Goal: Information Seeking & Learning: Learn about a topic

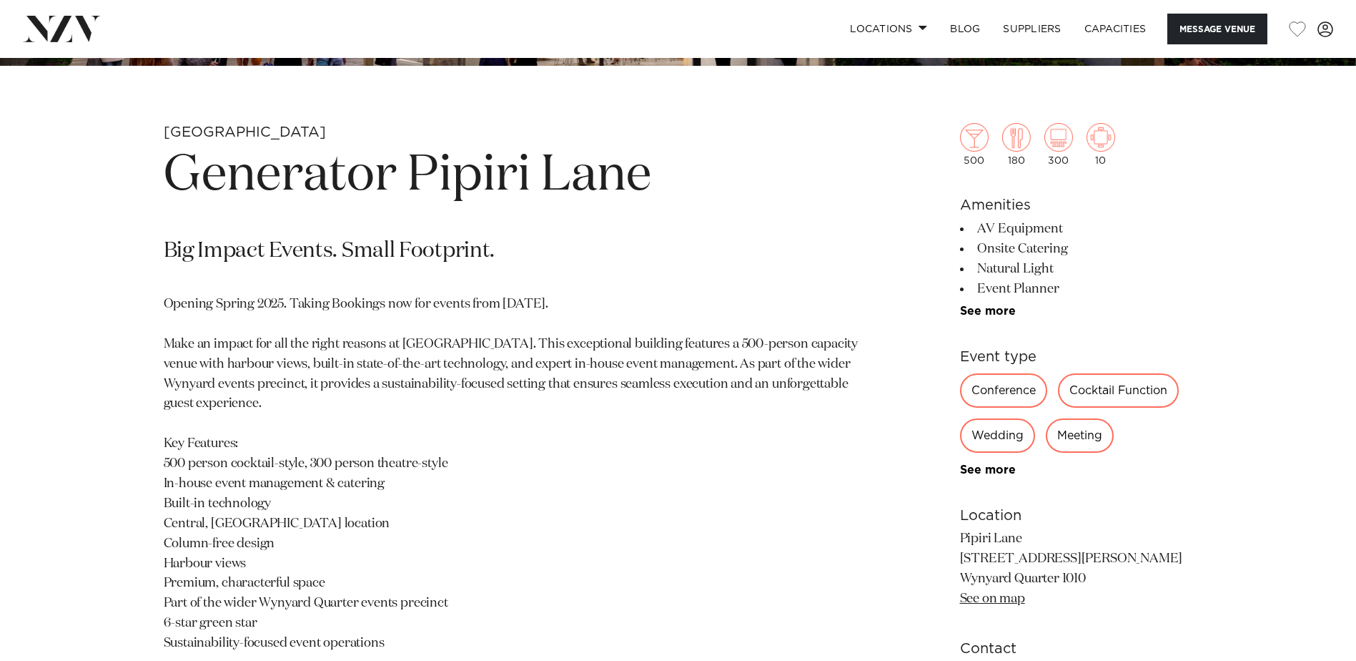
scroll to position [643, 0]
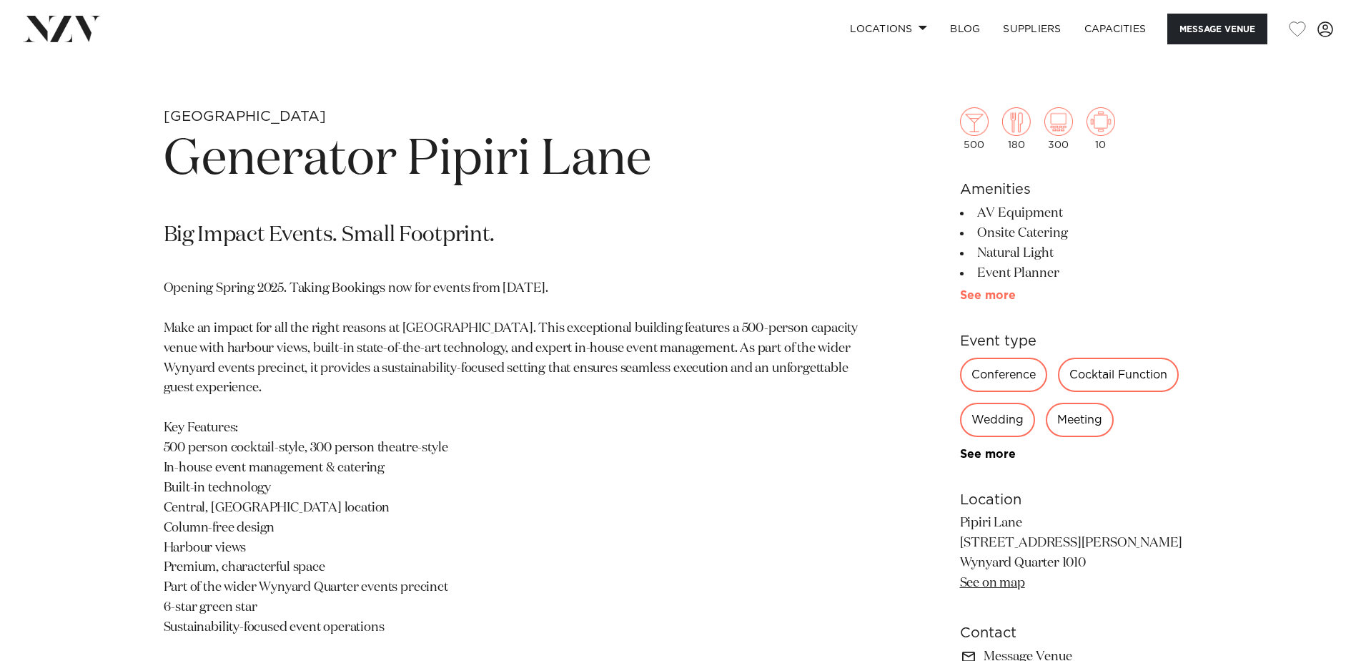
click at [990, 290] on link "See more" at bounding box center [1016, 295] width 112 height 11
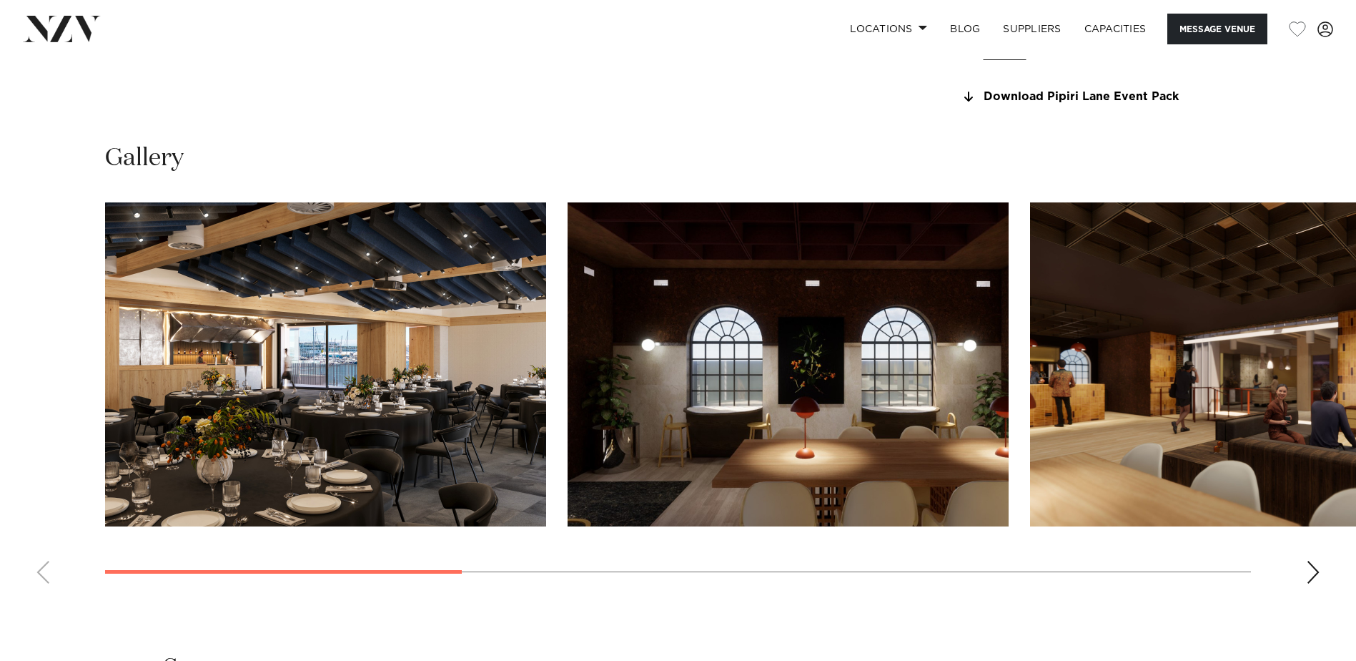
scroll to position [1501, 0]
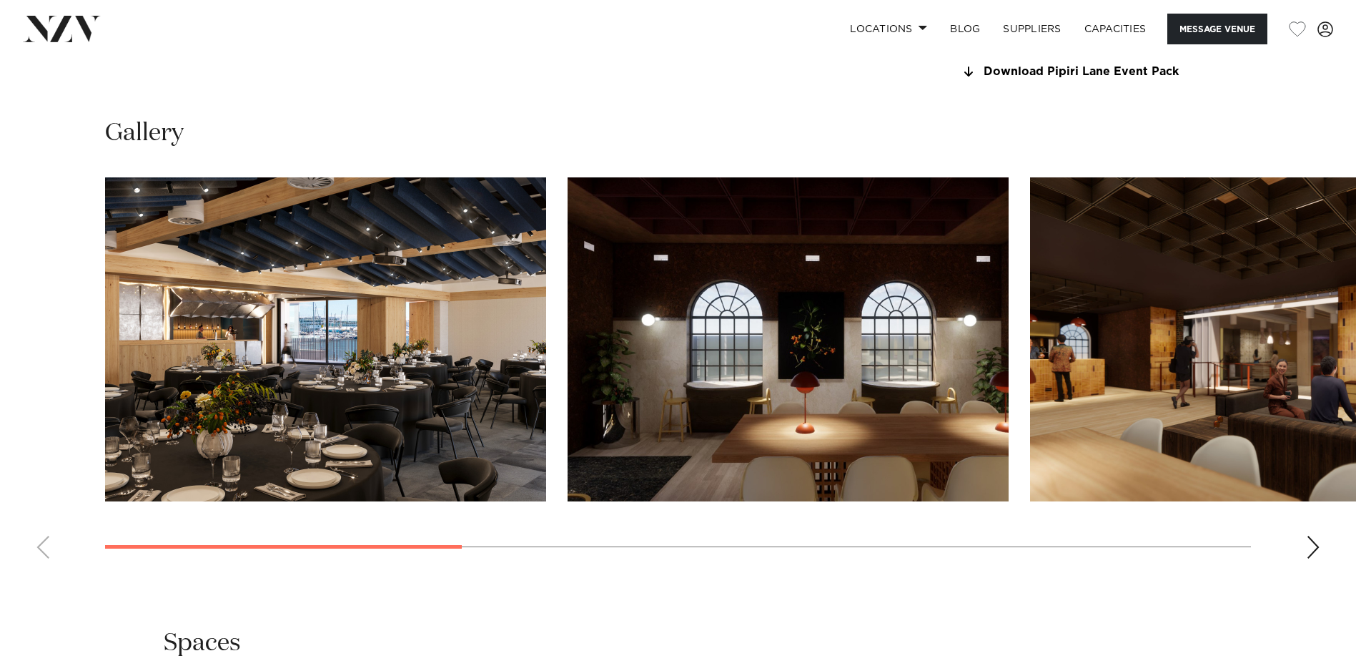
click at [1315, 543] on div "Next slide" at bounding box center [1313, 547] width 14 height 23
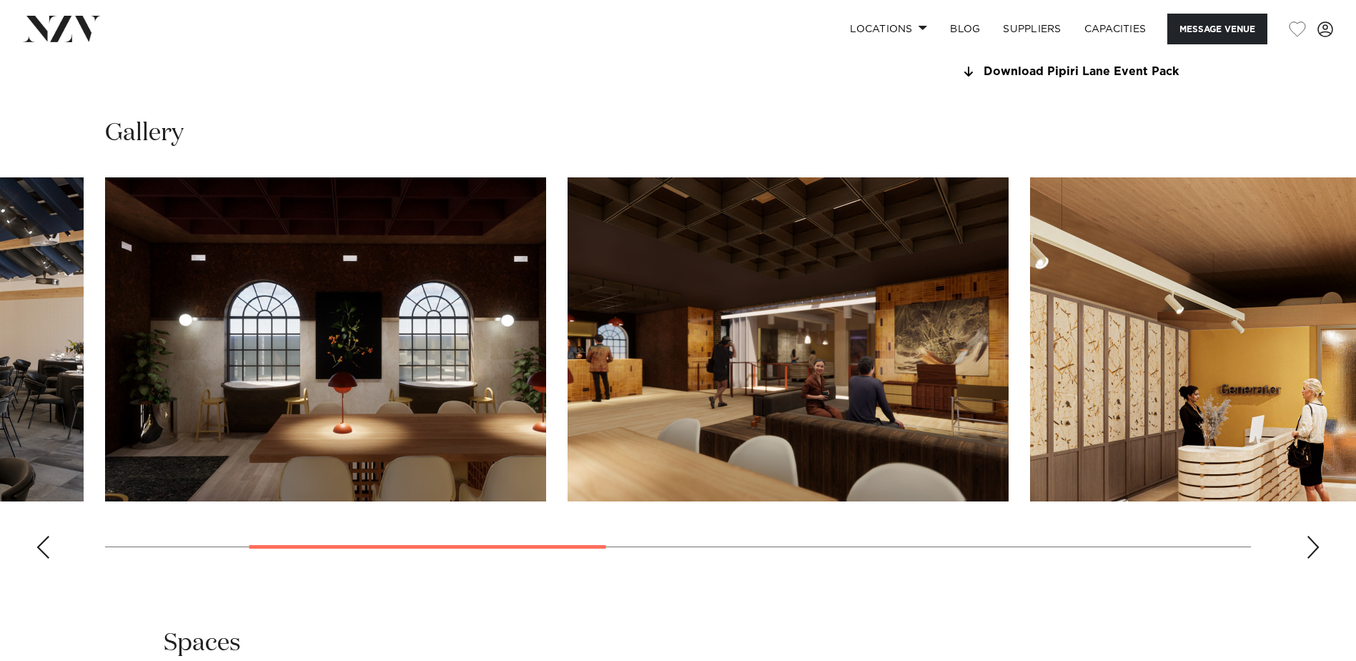
click at [1315, 543] on div "Next slide" at bounding box center [1313, 547] width 14 height 23
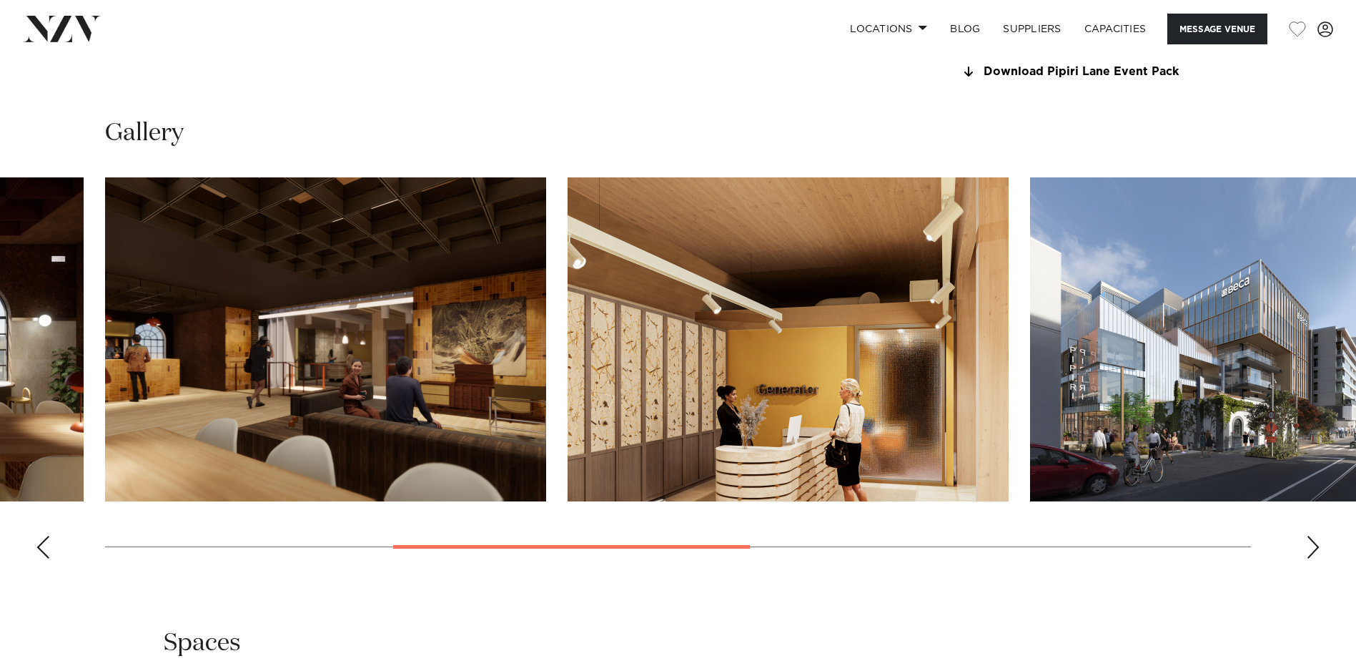
click at [1315, 543] on div "Next slide" at bounding box center [1313, 547] width 14 height 23
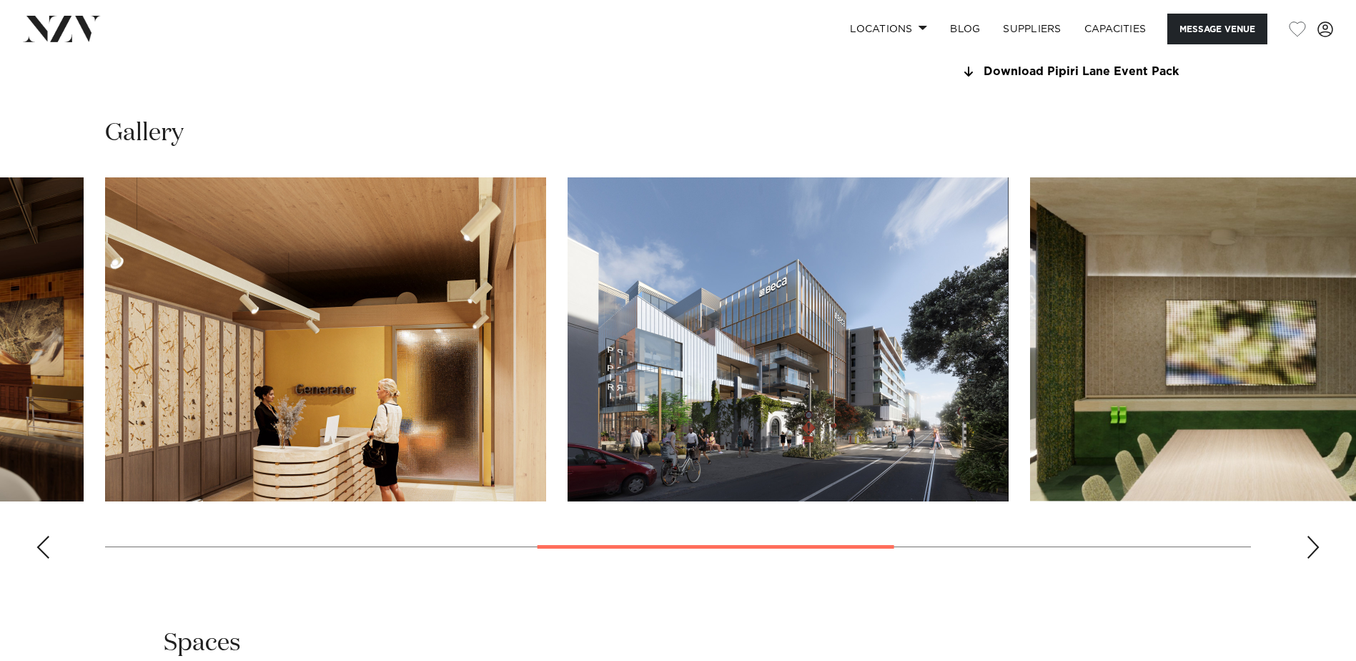
click at [1315, 543] on div "Next slide" at bounding box center [1313, 547] width 14 height 23
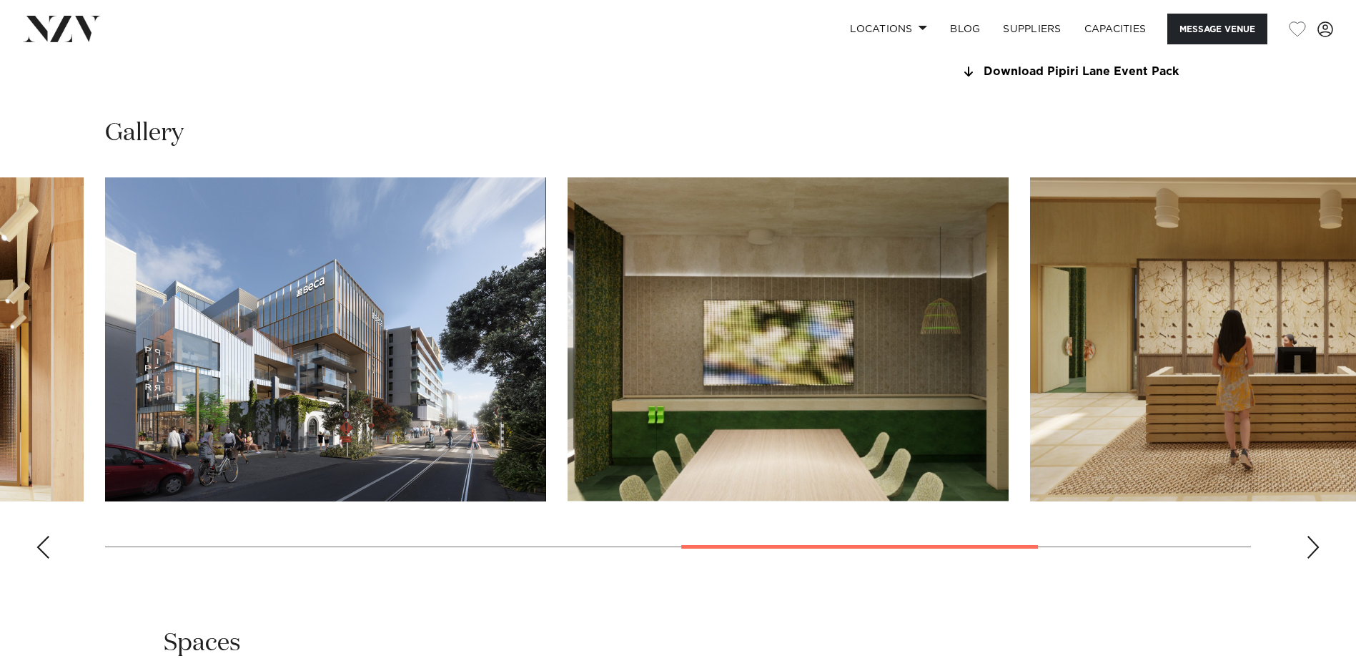
click at [1315, 543] on div "Next slide" at bounding box center [1313, 547] width 14 height 23
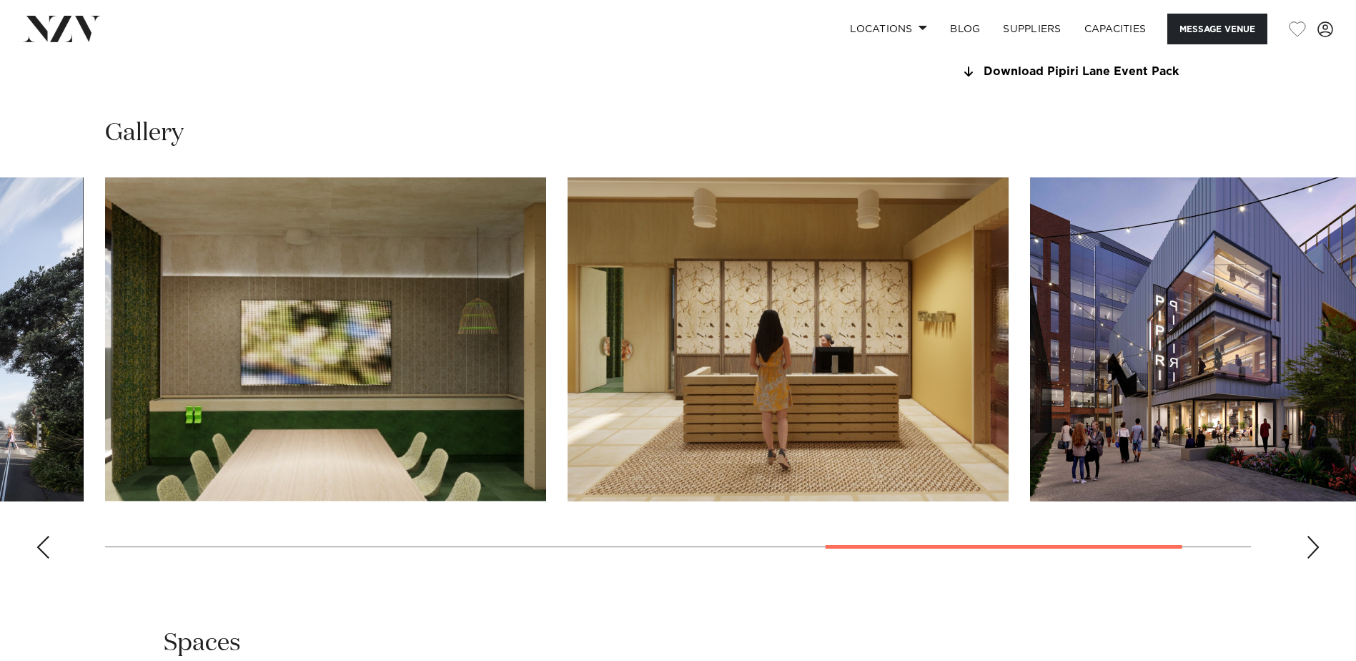
click at [1315, 543] on div "Next slide" at bounding box center [1313, 547] width 14 height 23
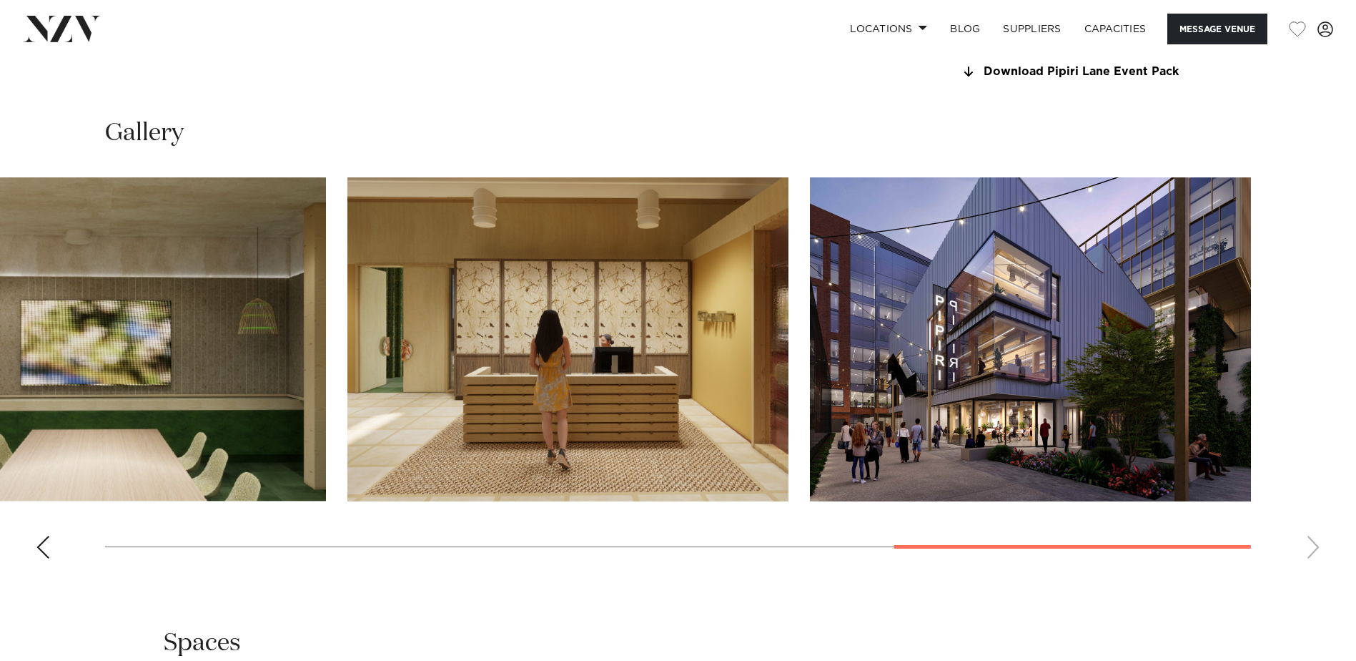
click at [49, 541] on div "Previous slide" at bounding box center [43, 547] width 14 height 23
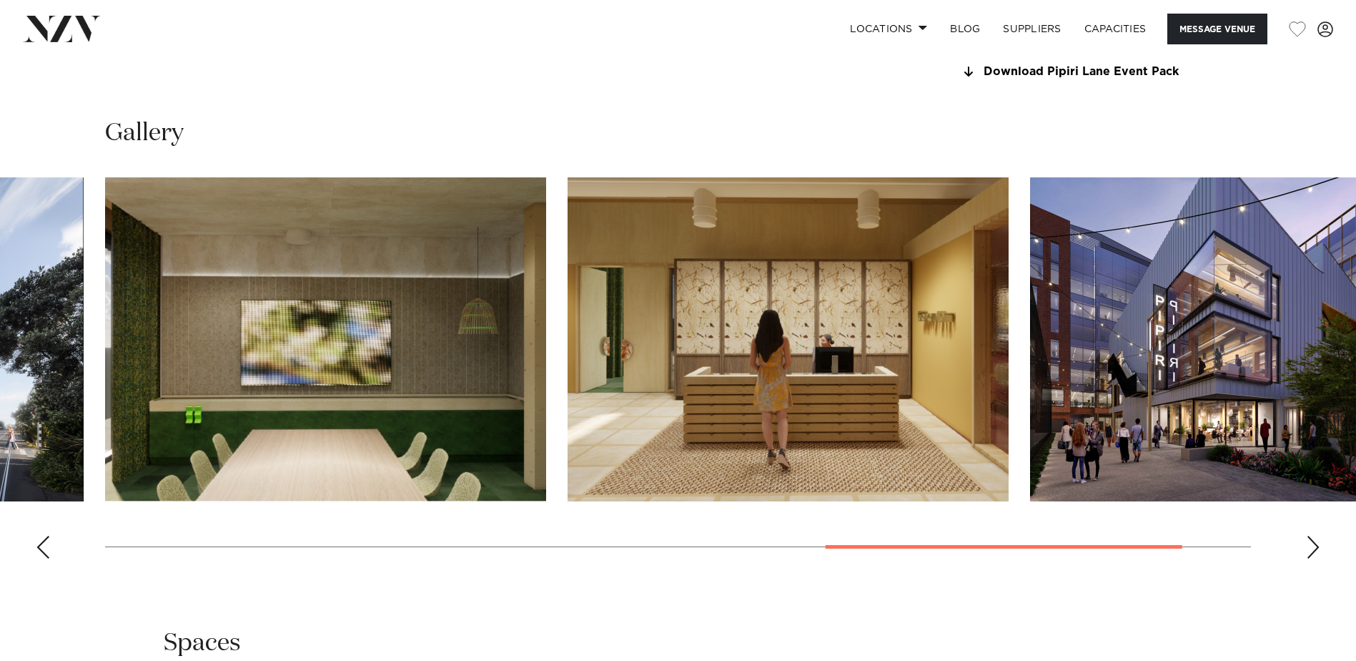
click at [49, 541] on div "Previous slide" at bounding box center [43, 547] width 14 height 23
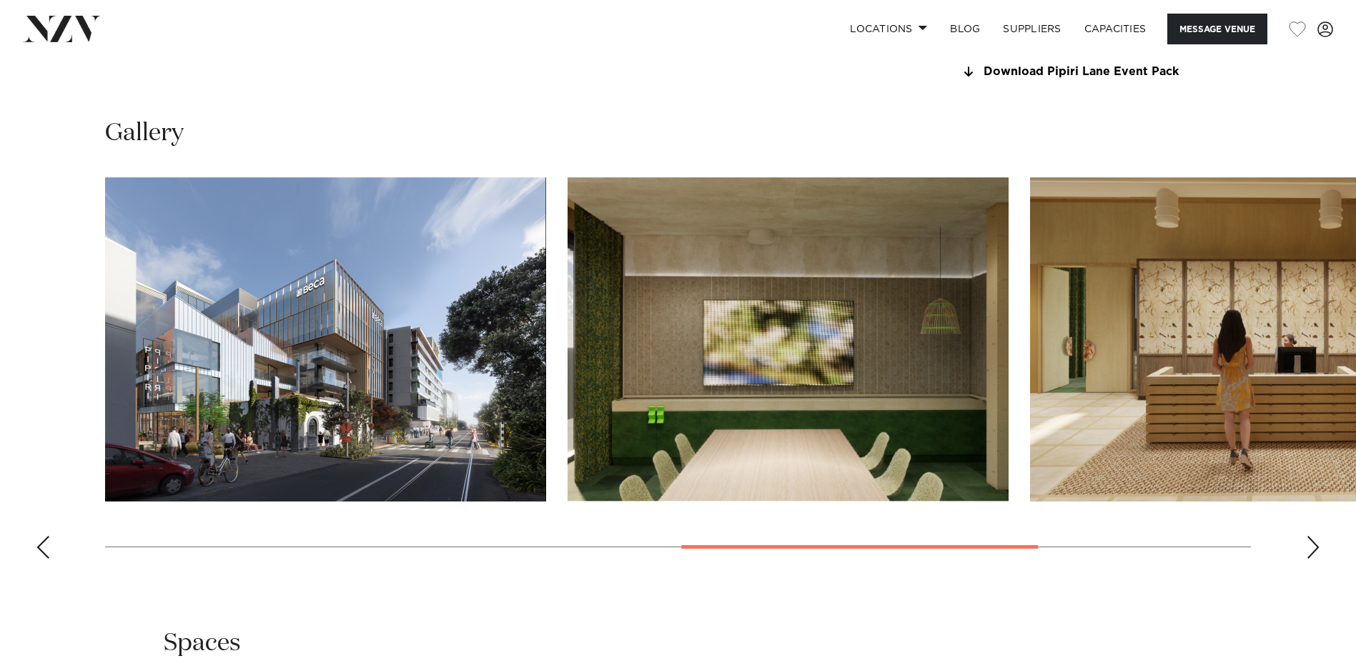
click at [49, 542] on div "Previous slide" at bounding box center [43, 547] width 14 height 23
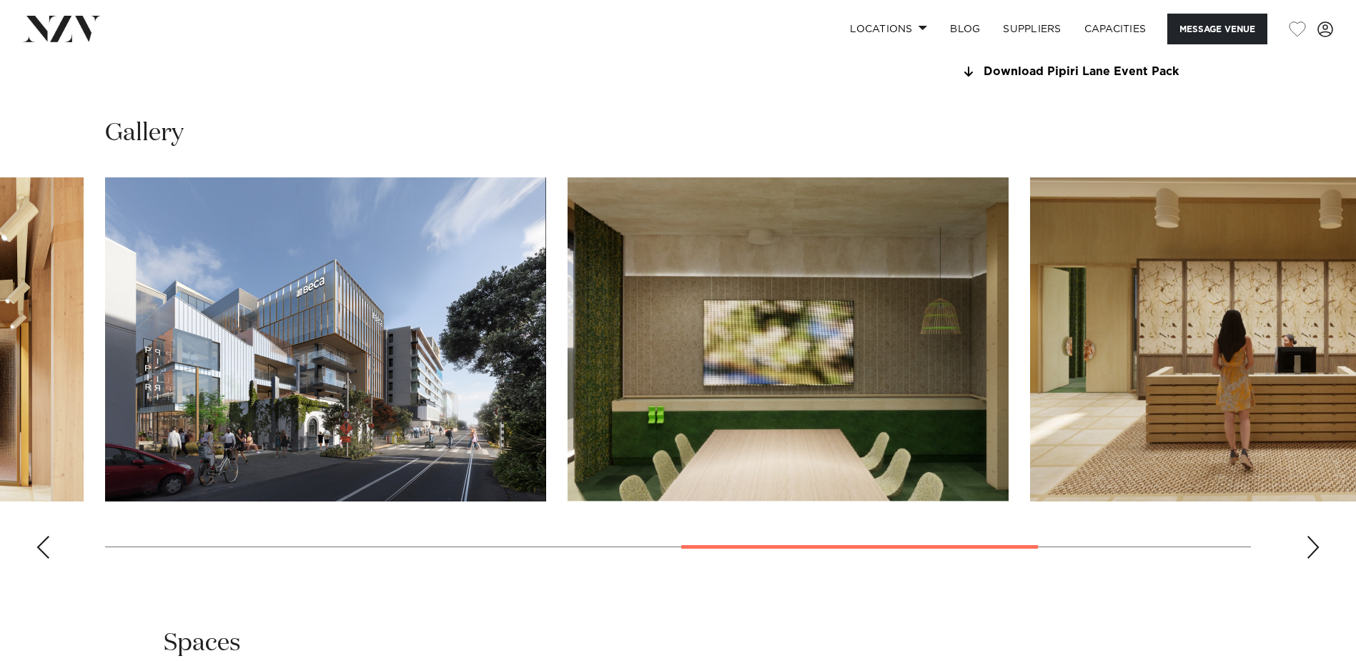
click at [49, 542] on div "Previous slide" at bounding box center [43, 547] width 14 height 23
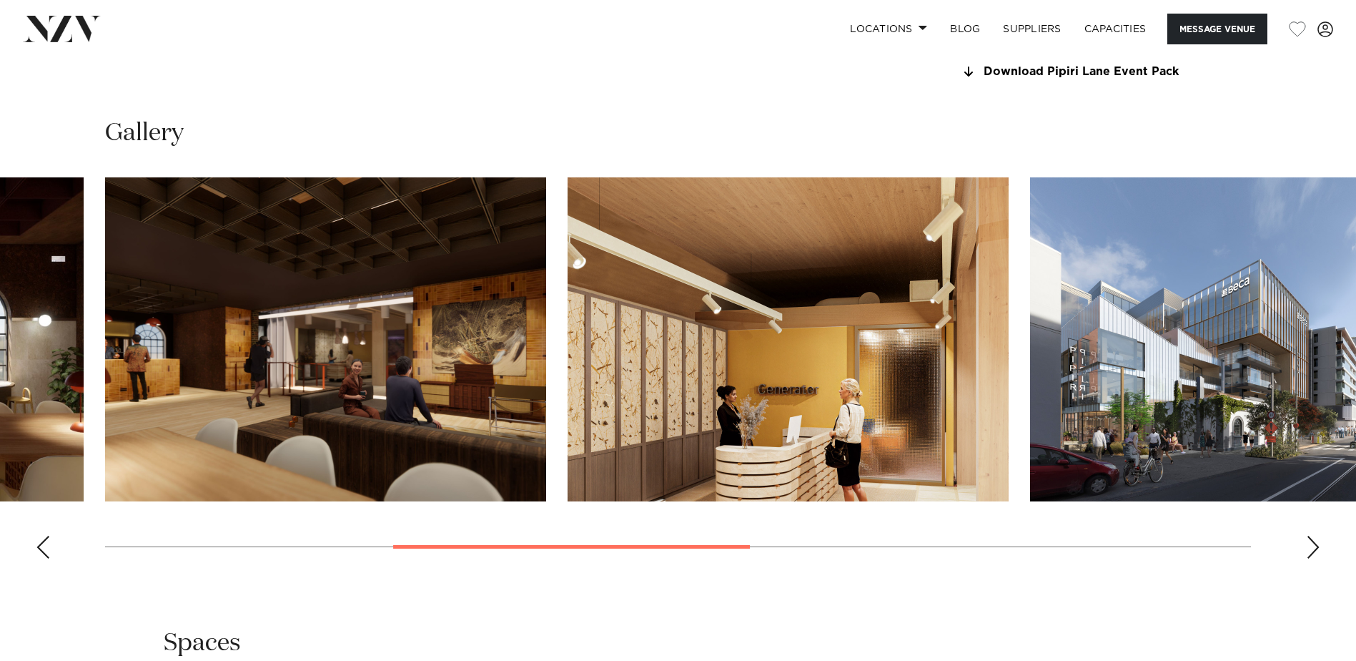
click at [49, 542] on div "Previous slide" at bounding box center [43, 547] width 14 height 23
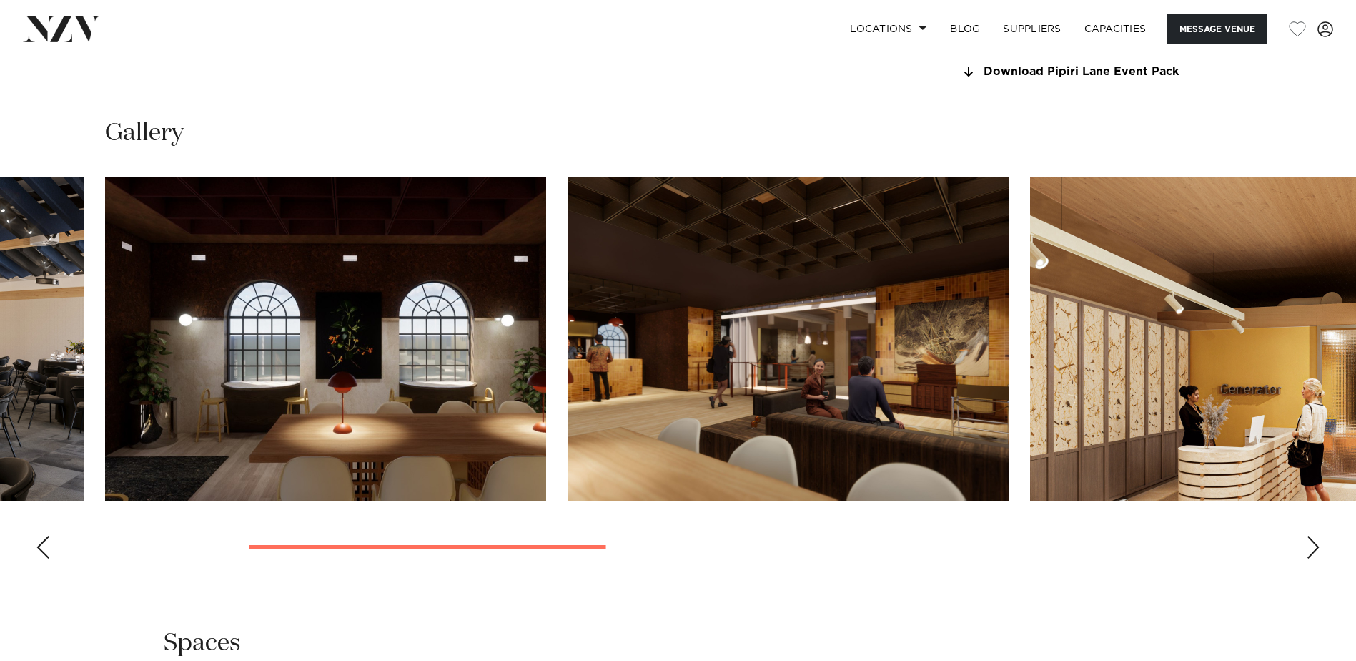
click at [49, 542] on div "Previous slide" at bounding box center [43, 547] width 14 height 23
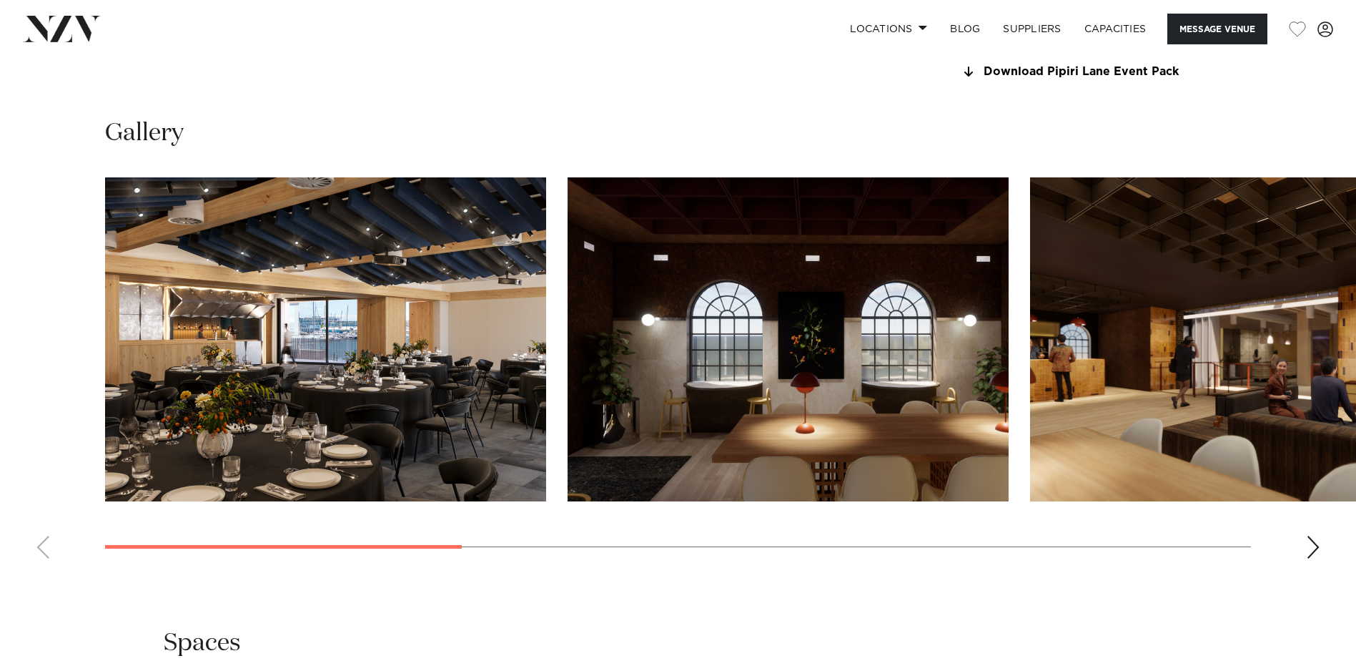
click at [49, 542] on swiper-container at bounding box center [678, 373] width 1356 height 393
click at [49, 529] on swiper-container at bounding box center [678, 373] width 1356 height 393
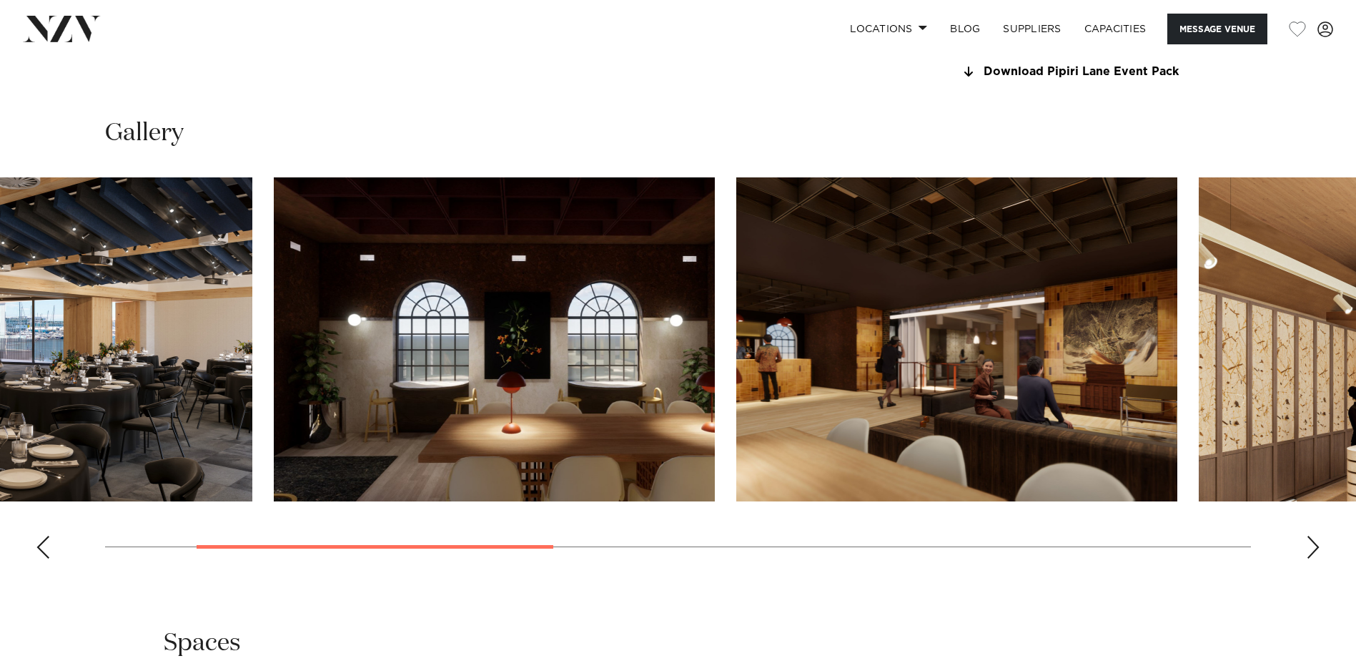
click at [8, 438] on swiper-container at bounding box center [678, 373] width 1356 height 393
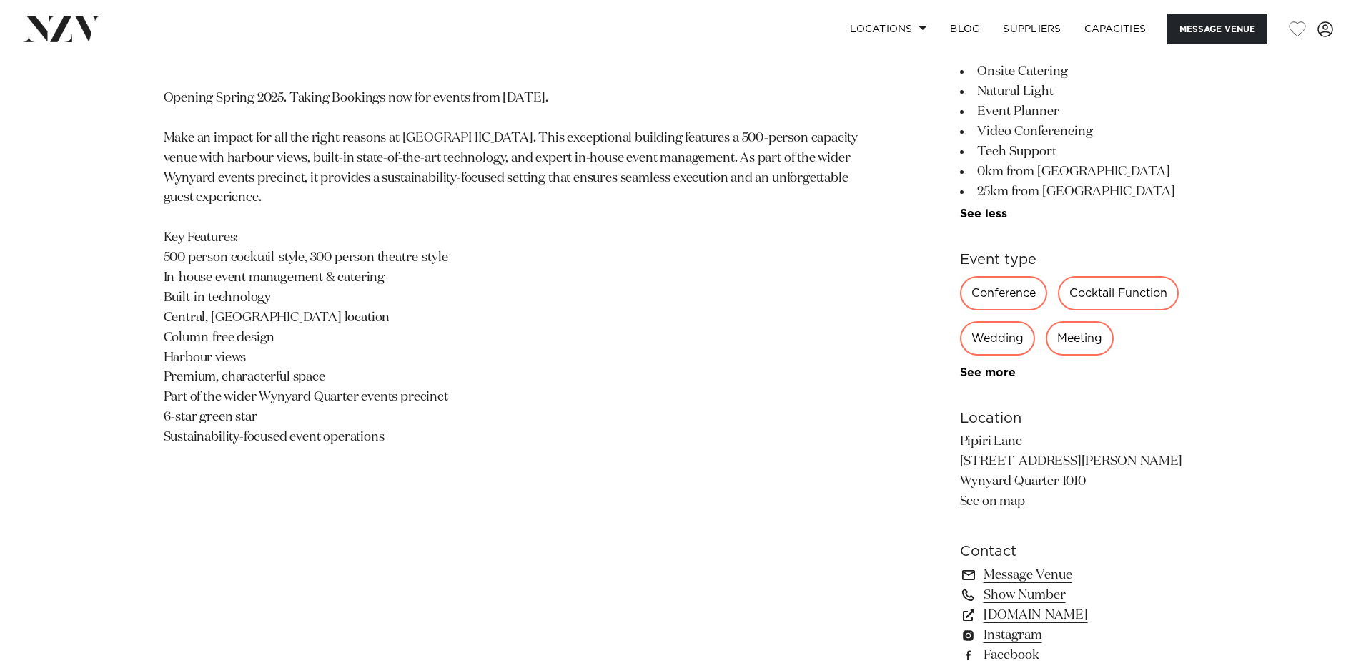
scroll to position [858, 0]
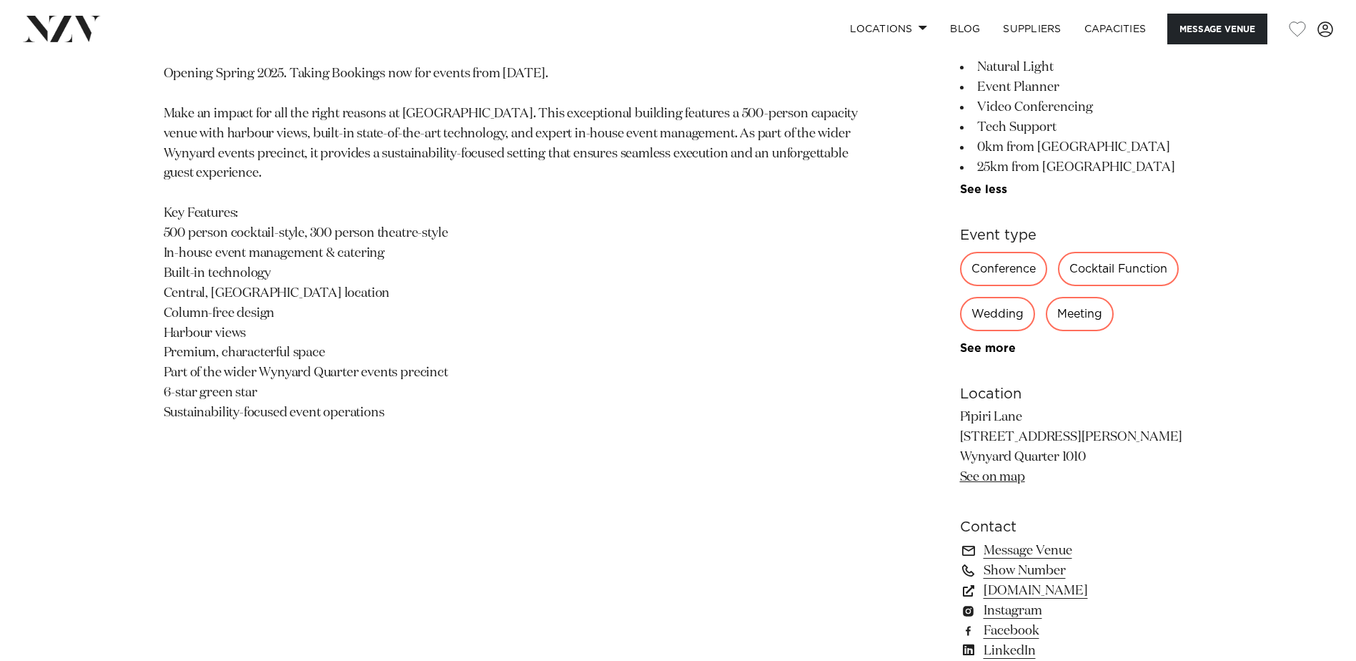
click at [995, 309] on div "Wedding" at bounding box center [997, 314] width 75 height 34
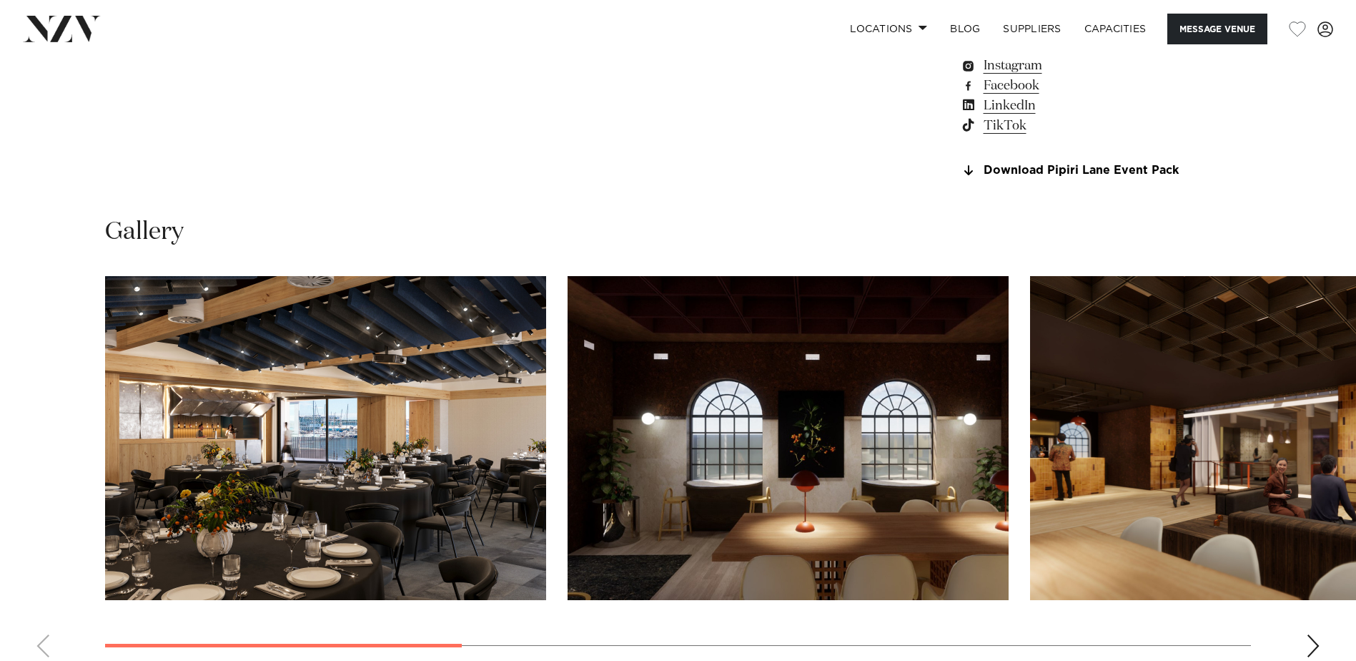
scroll to position [1644, 0]
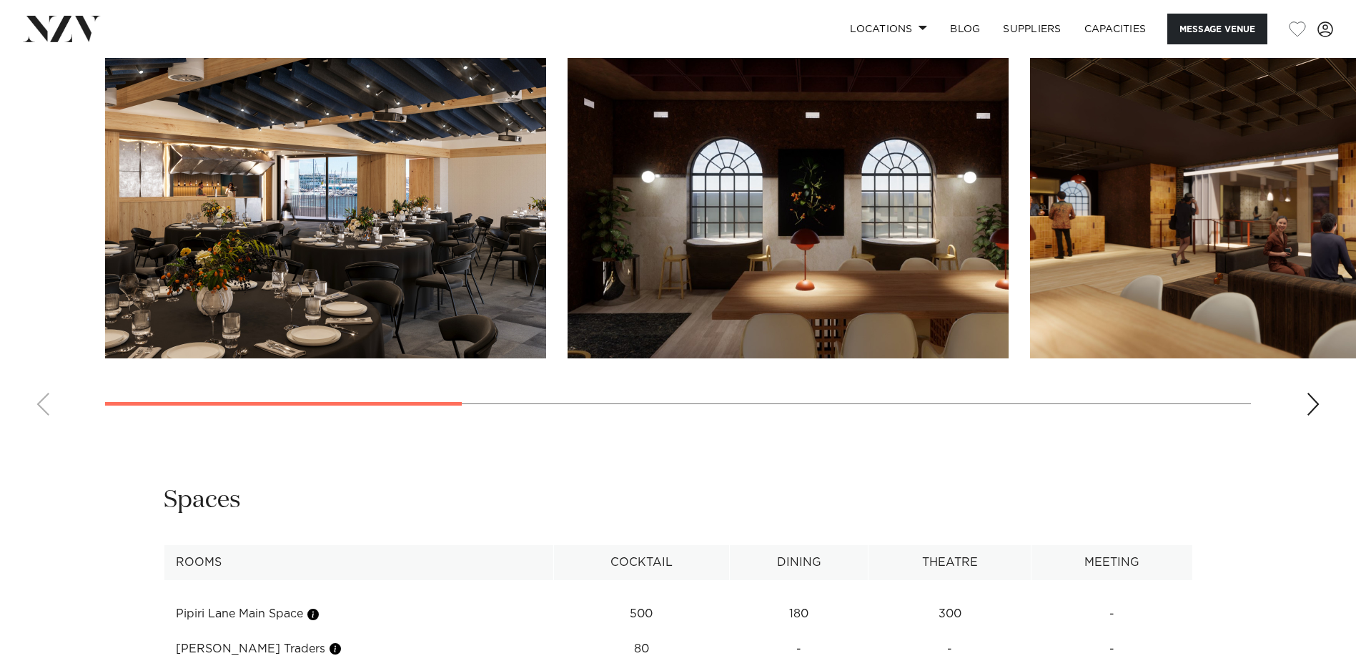
click at [0, 278] on html "Locations [GEOGRAPHIC_DATA] [GEOGRAPHIC_DATA] [GEOGRAPHIC_DATA] [GEOGRAPHIC_DAT…" at bounding box center [678, 361] width 1356 height 4010
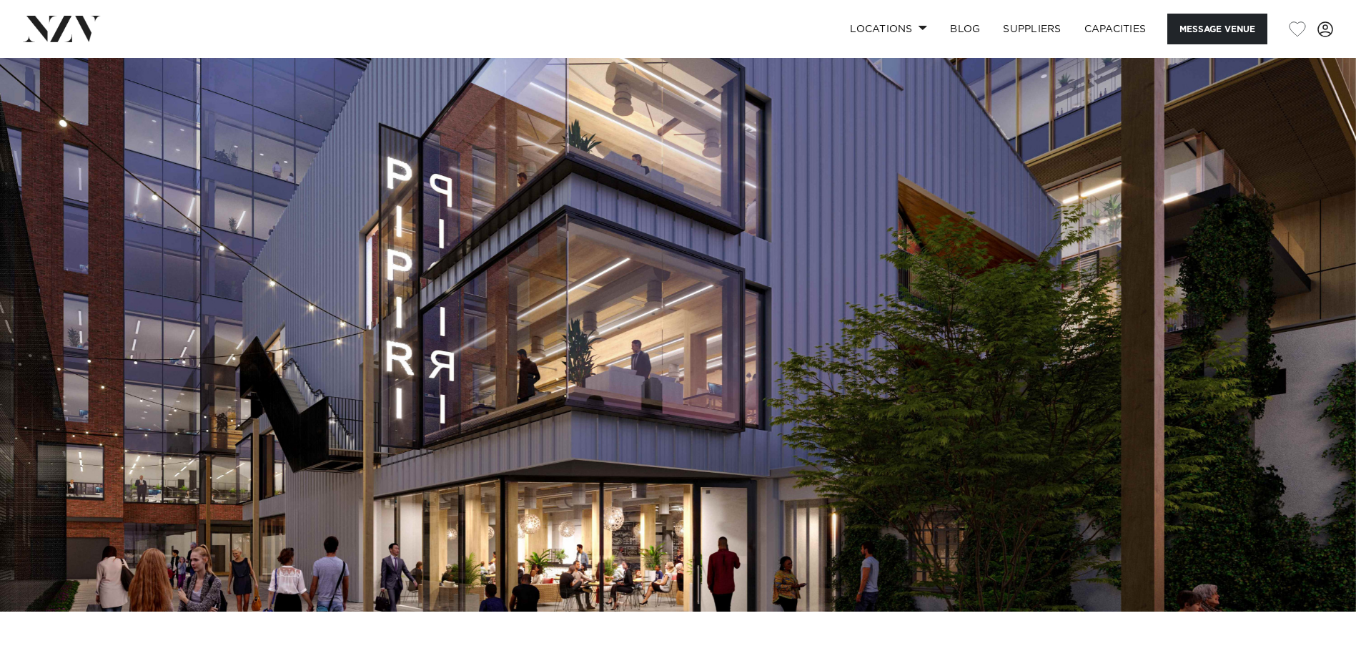
scroll to position [0, 0]
